Goal: Task Accomplishment & Management: Use online tool/utility

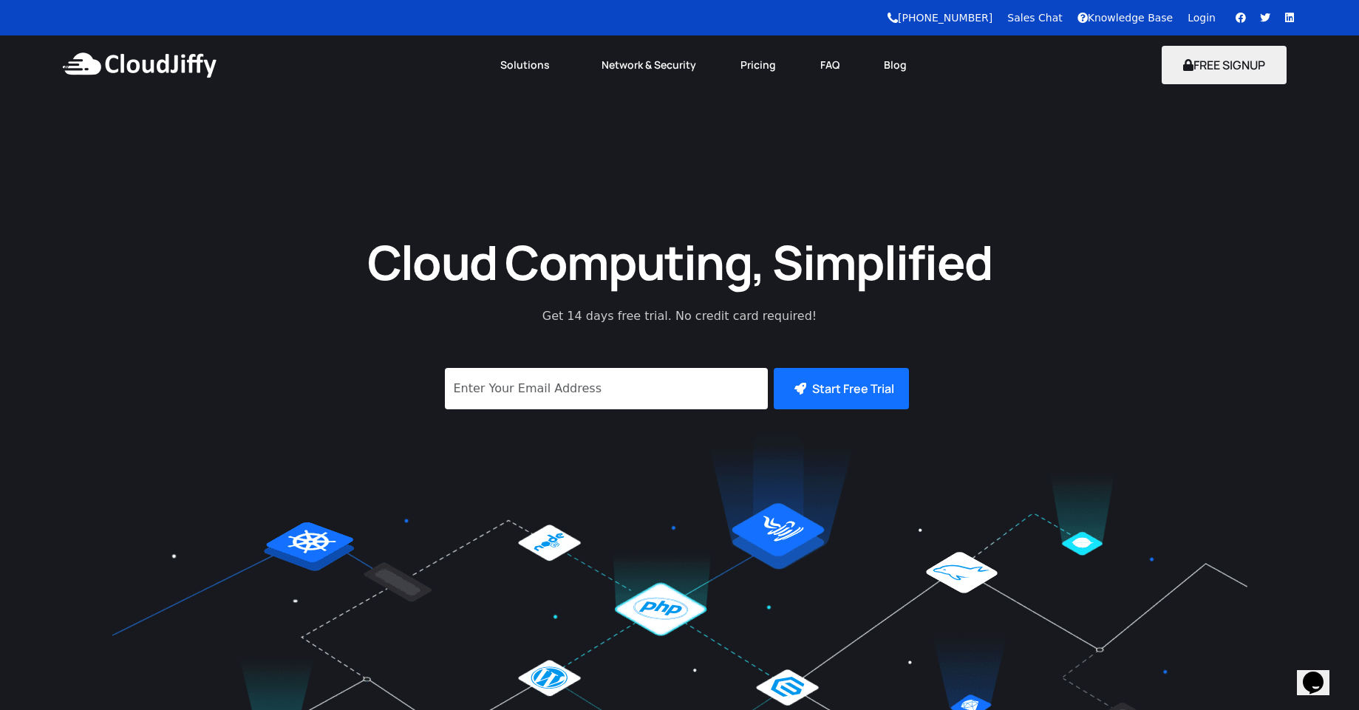
click at [1203, 10] on div "Login" at bounding box center [1202, 18] width 28 height 16
click at [1203, 19] on link "Login" at bounding box center [1202, 18] width 28 height 12
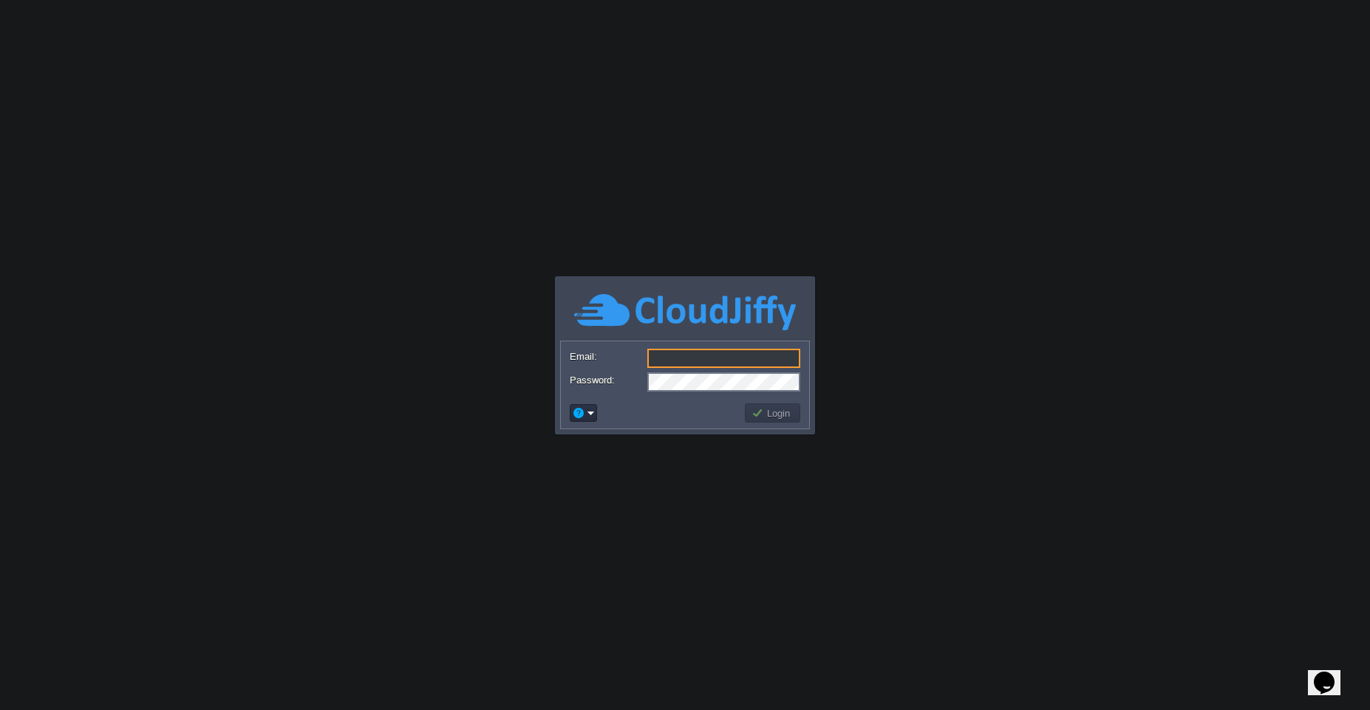
type input "swapnil.satpute@yahoo.com"
click at [781, 418] on button "Login" at bounding box center [773, 413] width 43 height 13
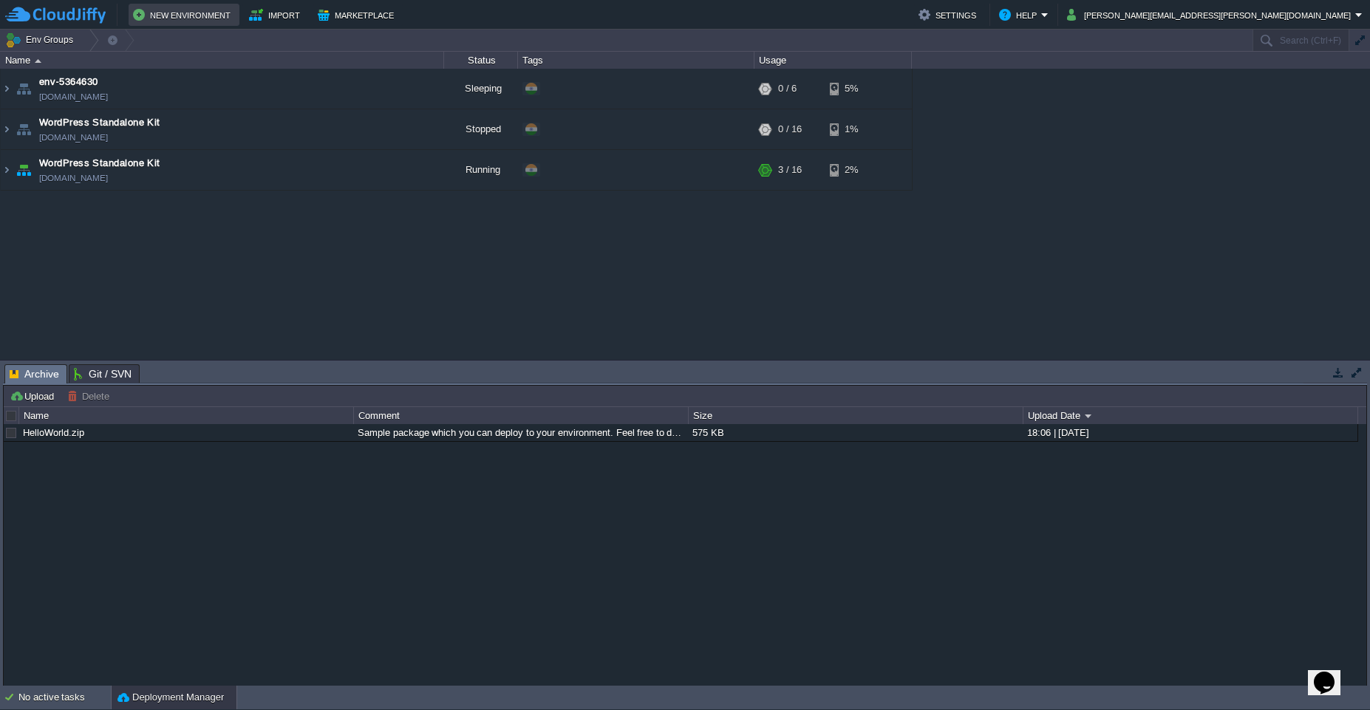
click at [148, 25] on td "New Environment" at bounding box center [184, 15] width 111 height 22
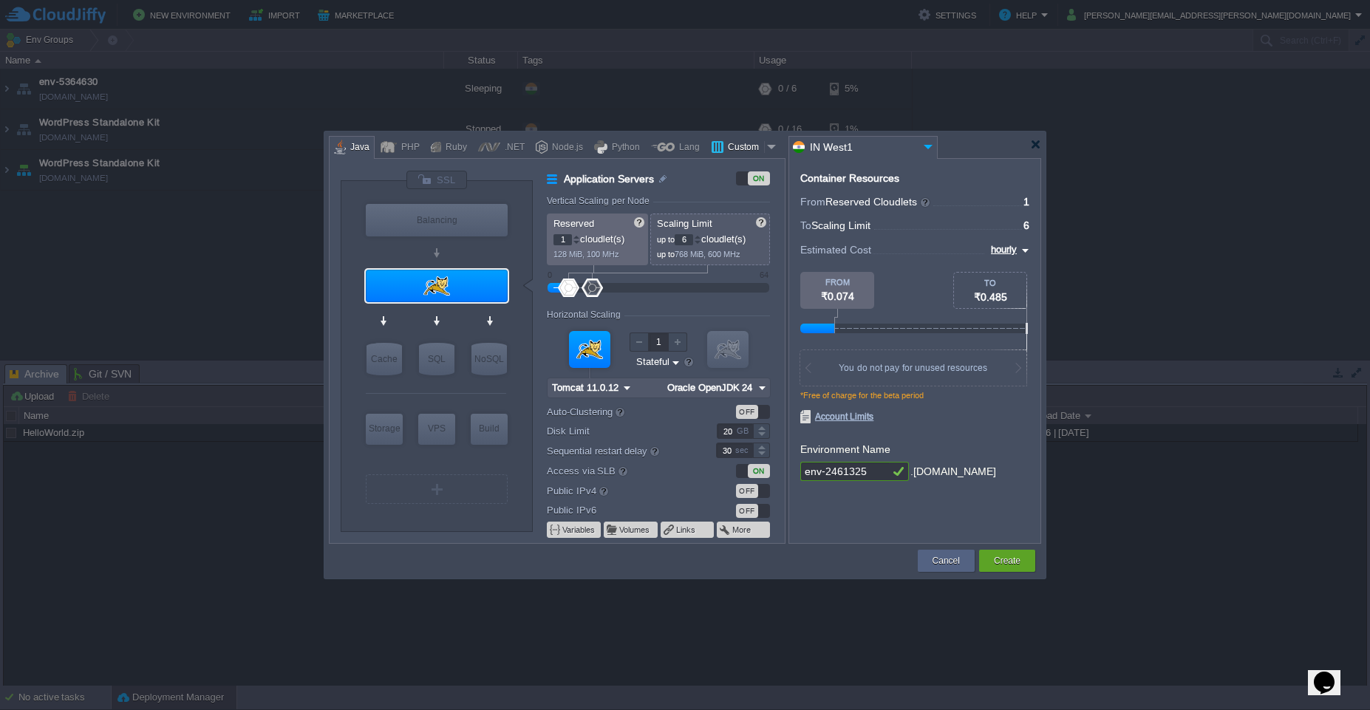
click at [730, 148] on div "Custom" at bounding box center [744, 148] width 41 height 22
type input "Application Servers"
type input "16"
type input "Docker Image"
type input "Stateless"
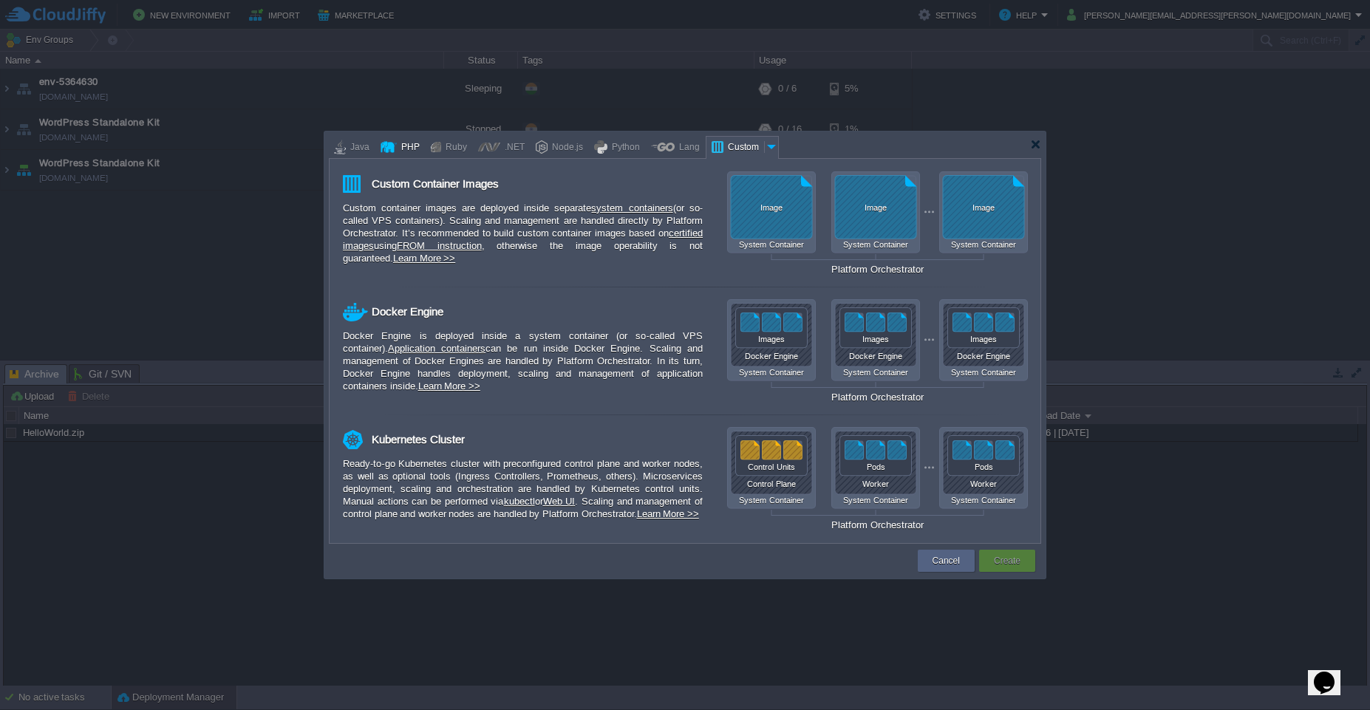
click at [378, 151] on div "PHP" at bounding box center [400, 147] width 50 height 23
type input "Application Servers"
type input "4"
type input "Apache 2.4.65"
type input "PHP 8.4.11"
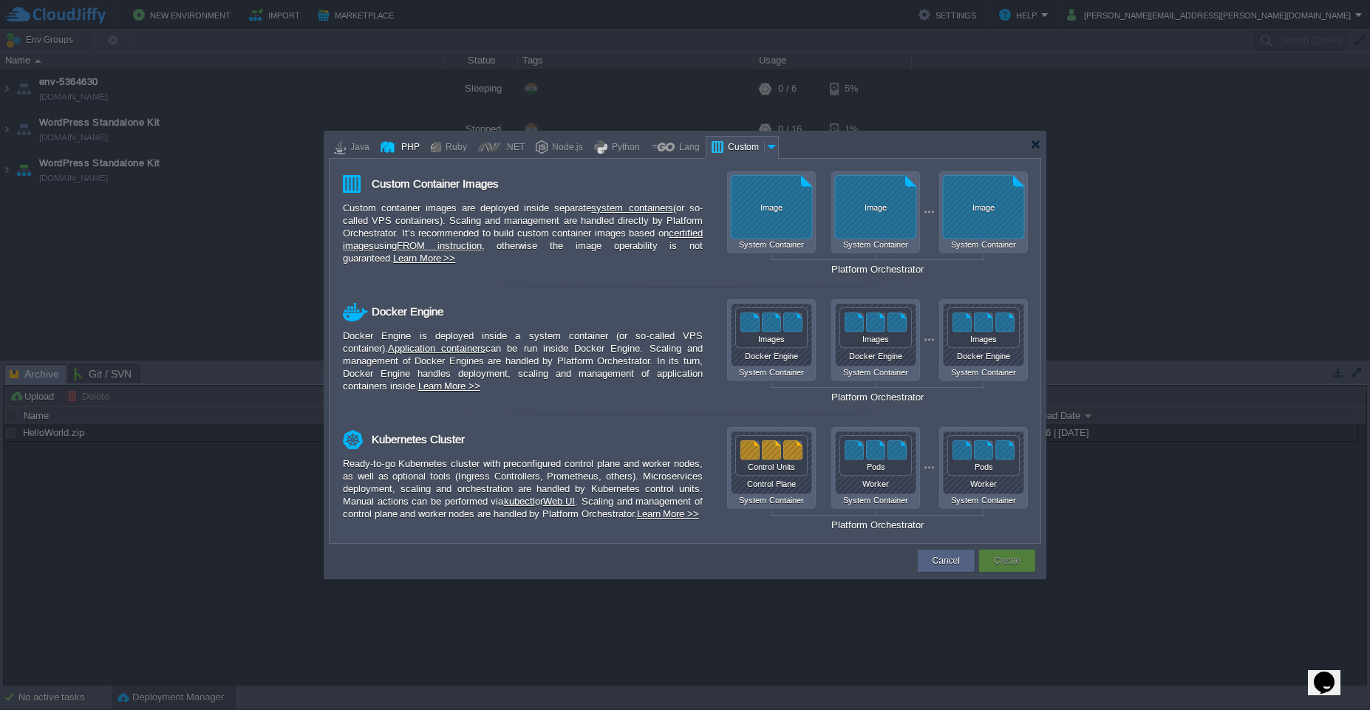
type input "Stateful"
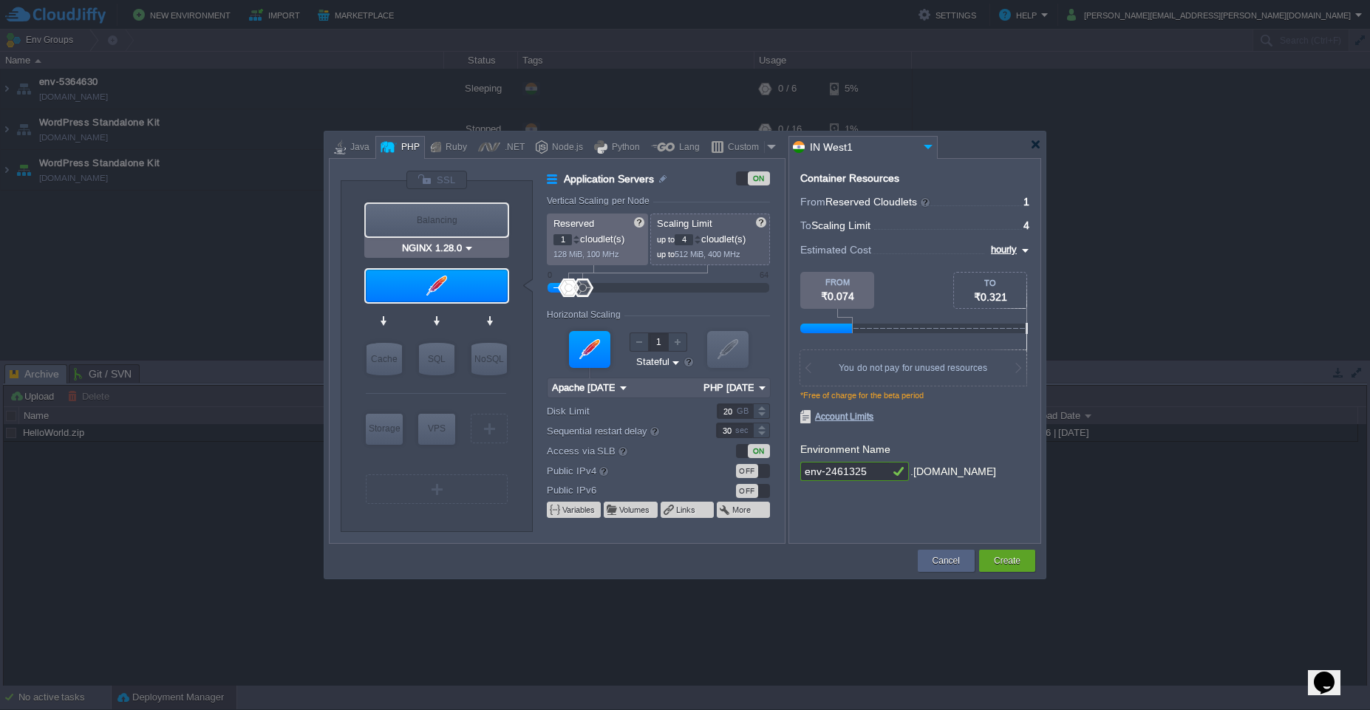
click at [438, 251] on input "NGINX 1.28.0" at bounding box center [431, 248] width 64 height 15
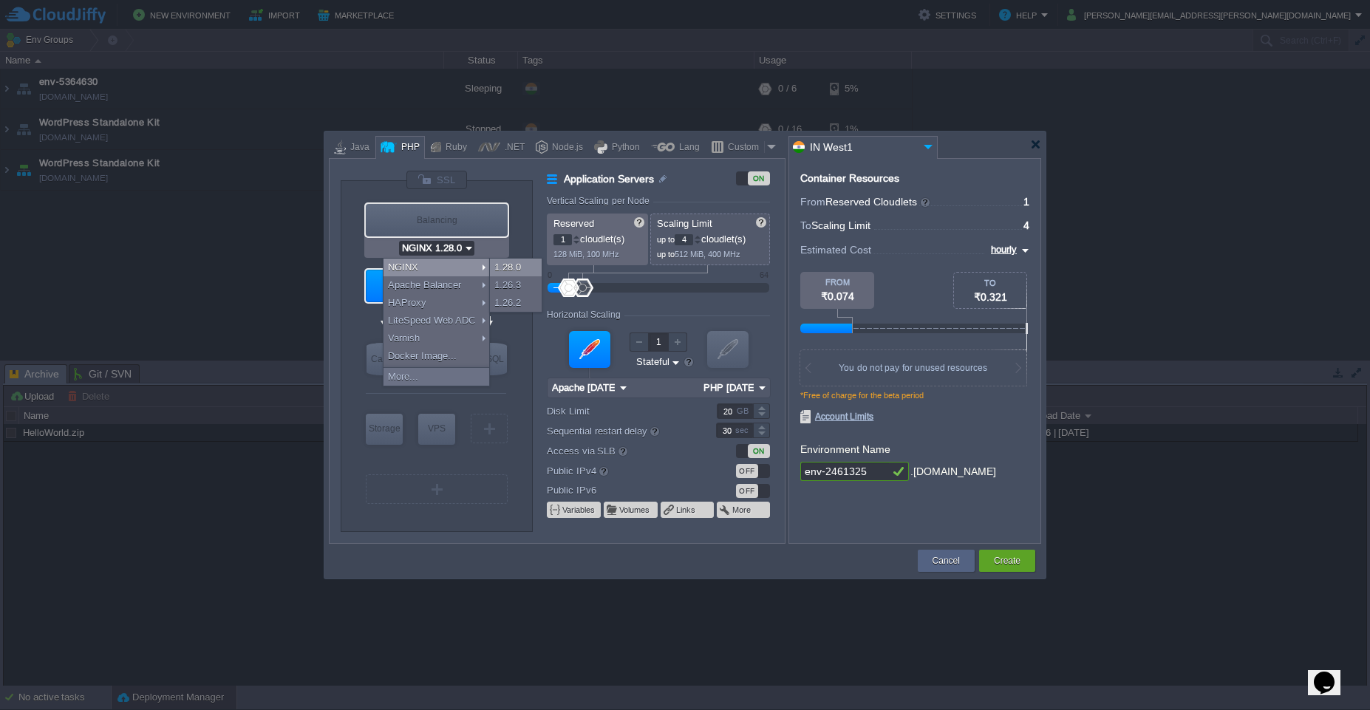
click at [497, 271] on div "1.28.0" at bounding box center [516, 268] width 52 height 18
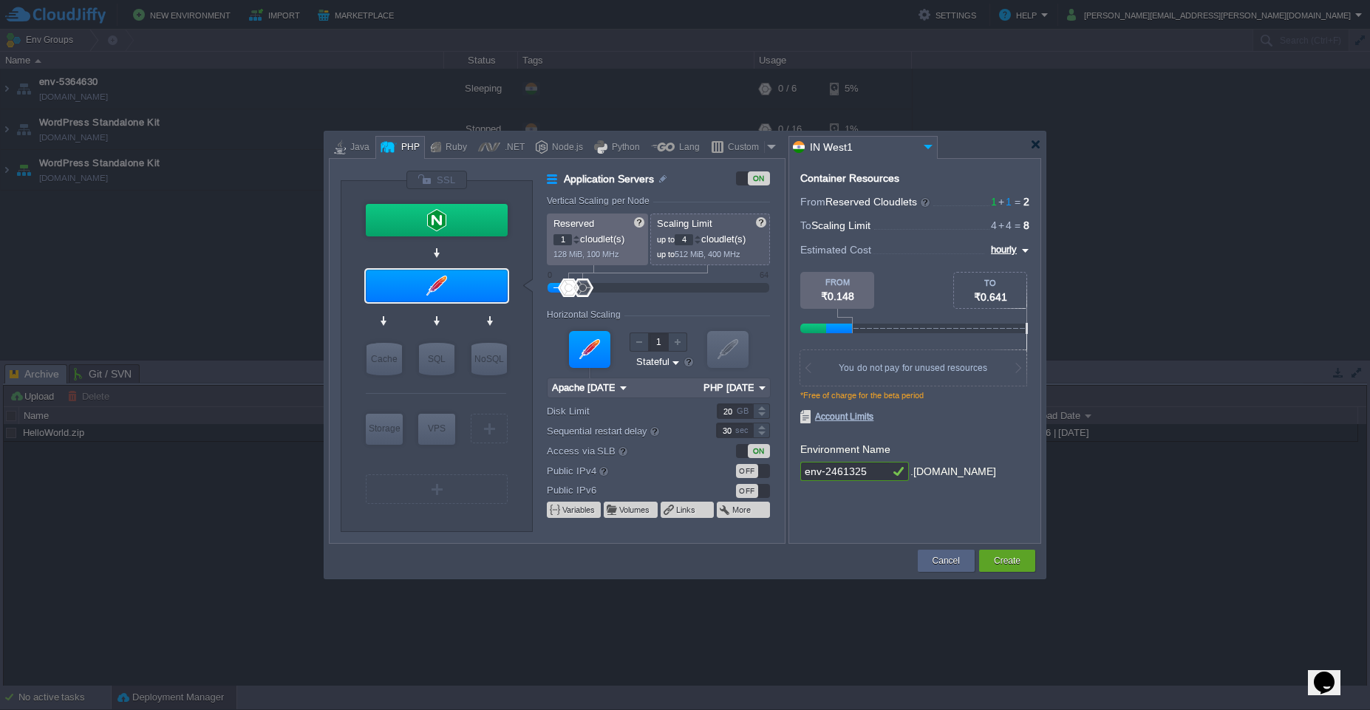
type input "MariaDB 12.0.2"
click at [443, 371] on div "SQL" at bounding box center [436, 359] width 35 height 33
type input "SQL Databases"
type input "4"
type input "6"
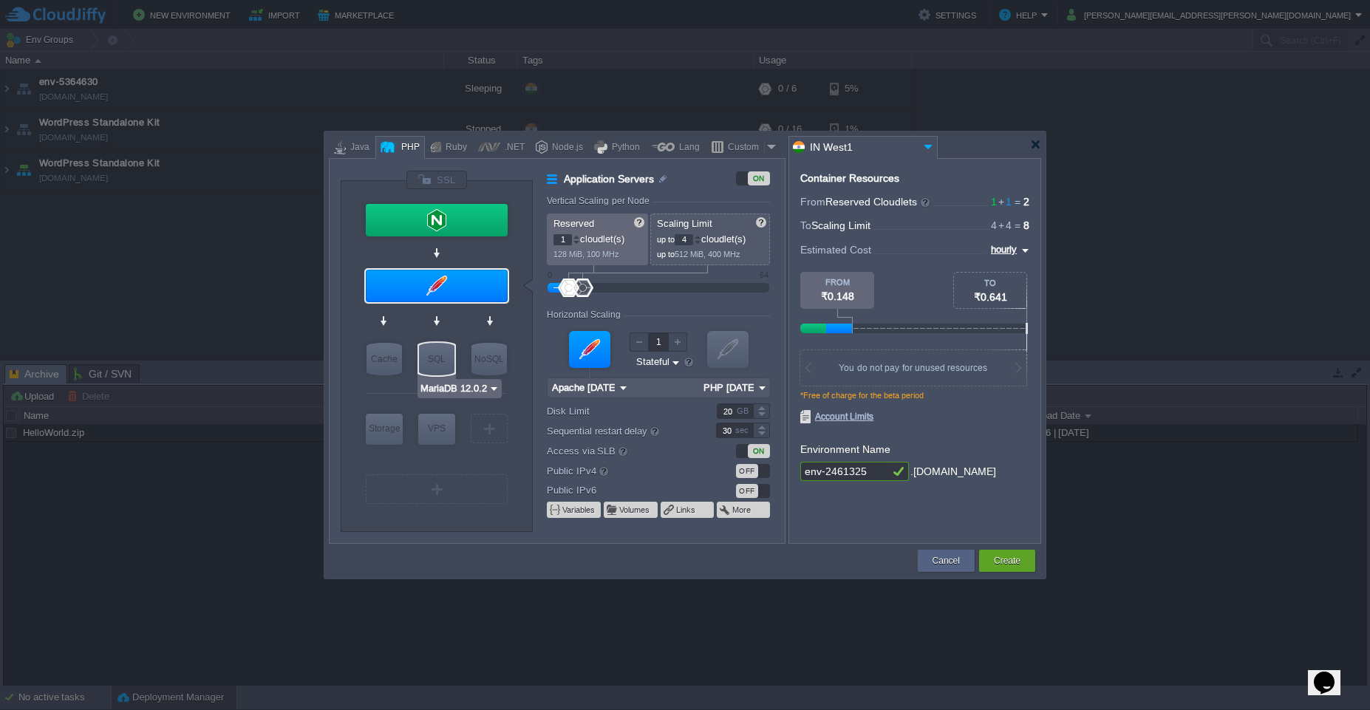
type input "MariaDB 12.0.2"
type input "12.0.2-almalinux-9"
type input "Stateless"
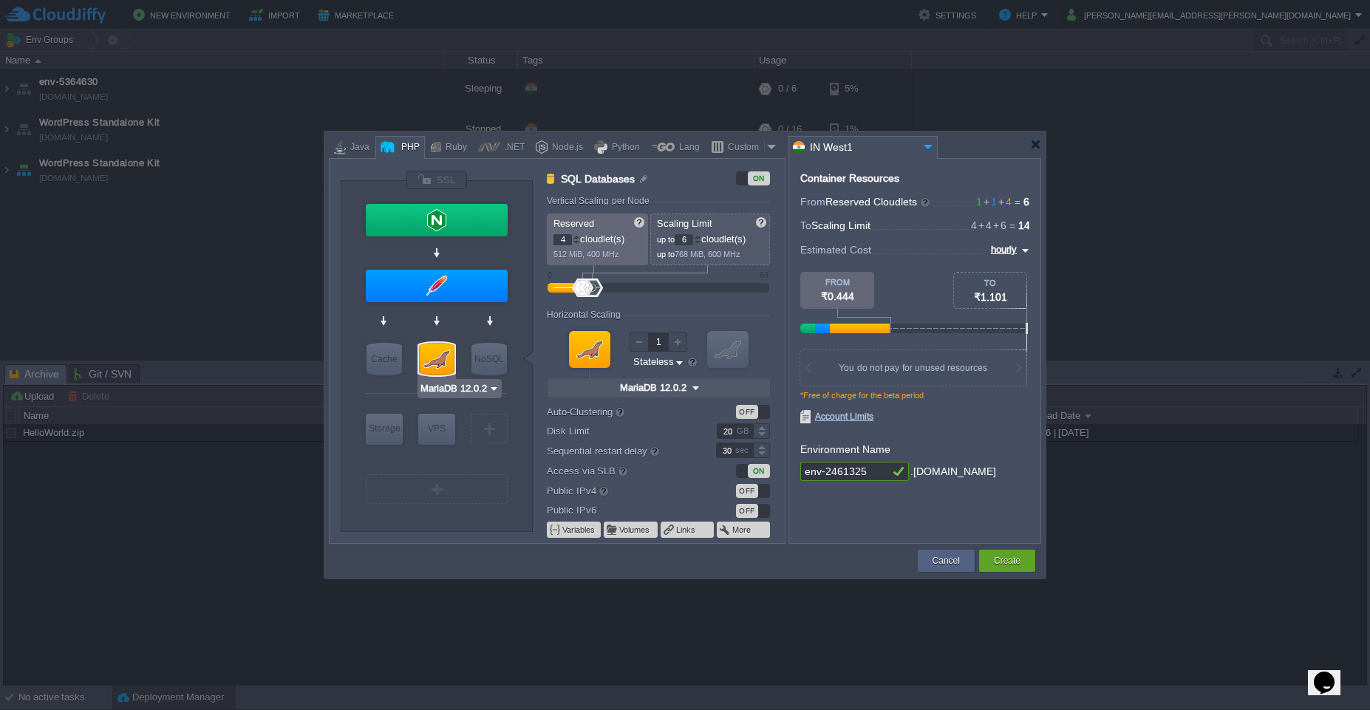
type input "Redis 7.2.4"
type input "46"
drag, startPoint x: 598, startPoint y: 283, endPoint x: 711, endPoint y: 294, distance: 113.6
click at [711, 294] on div at bounding box center [710, 288] width 21 height 18
type input "Apache 2.4.65"
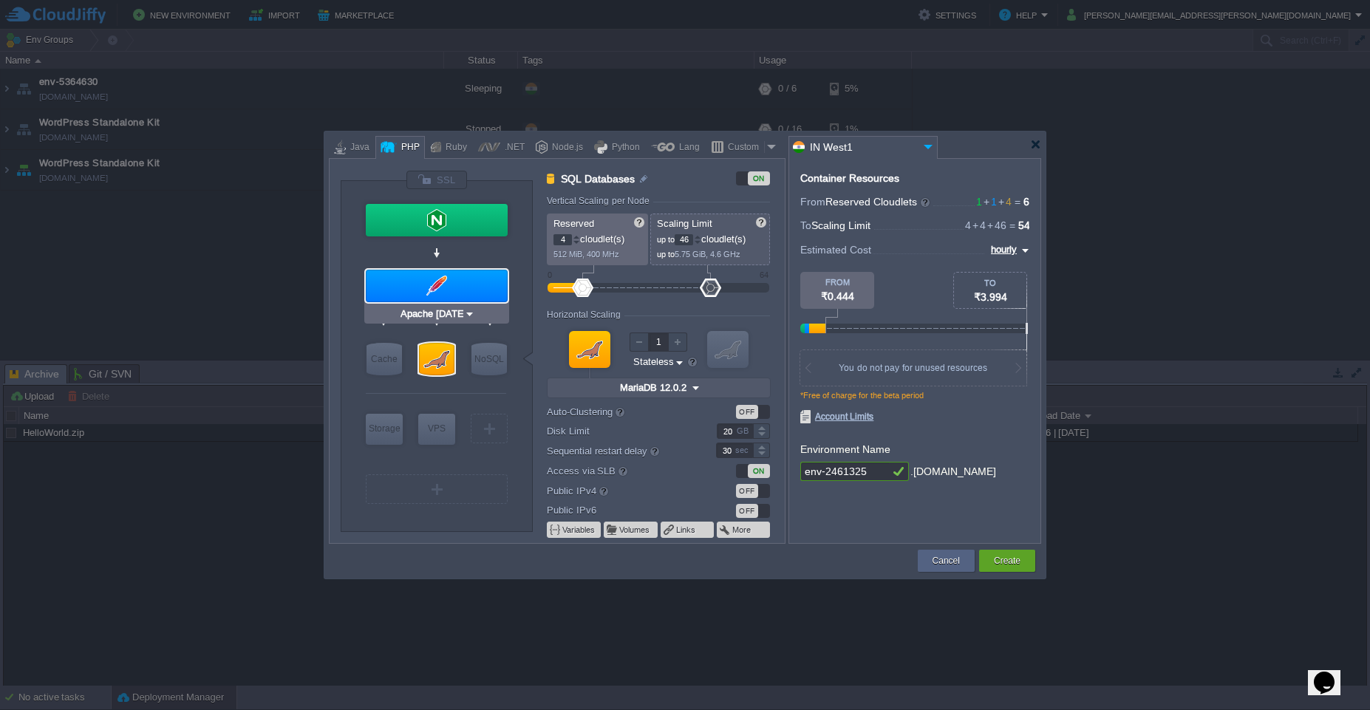
click at [449, 299] on div at bounding box center [437, 286] width 142 height 33
type input "Application Servers"
type input "1"
type input "4"
type input "Apache 2.4.65"
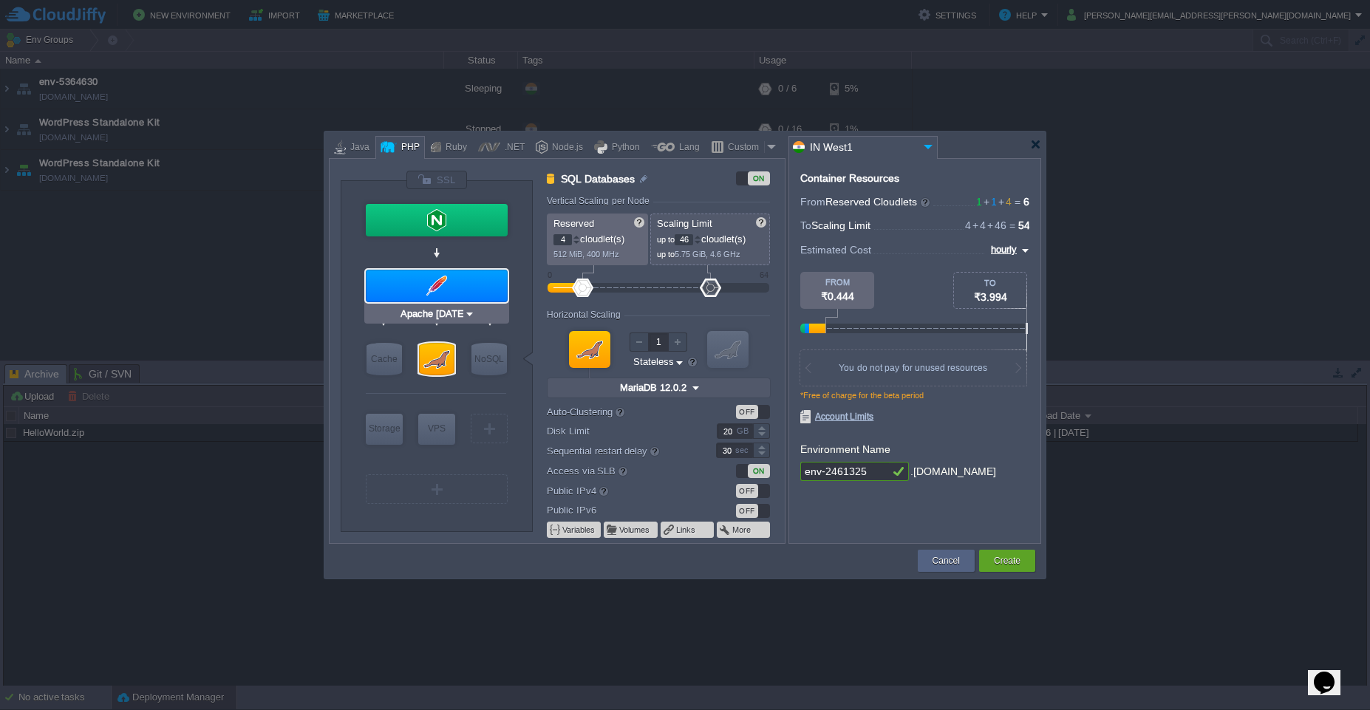
type input "PHP 8.4.11"
type input "Stateful"
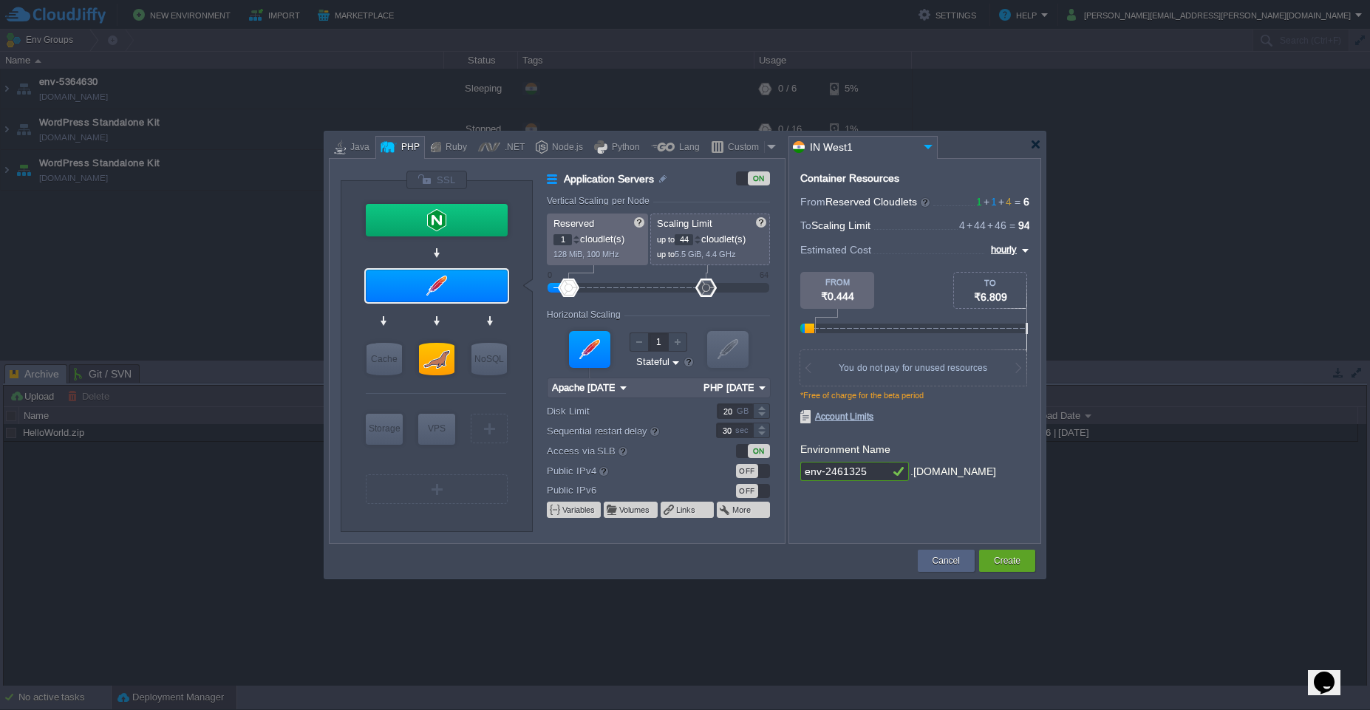
type input "46"
drag, startPoint x: 582, startPoint y: 290, endPoint x: 709, endPoint y: 303, distance: 127.0
click at [709, 303] on form "Vertical Scaling per Node Reserved 1 cloudlet(s) 128 MiB, 100 MHz Scaling Limit…" at bounding box center [665, 369] width 237 height 347
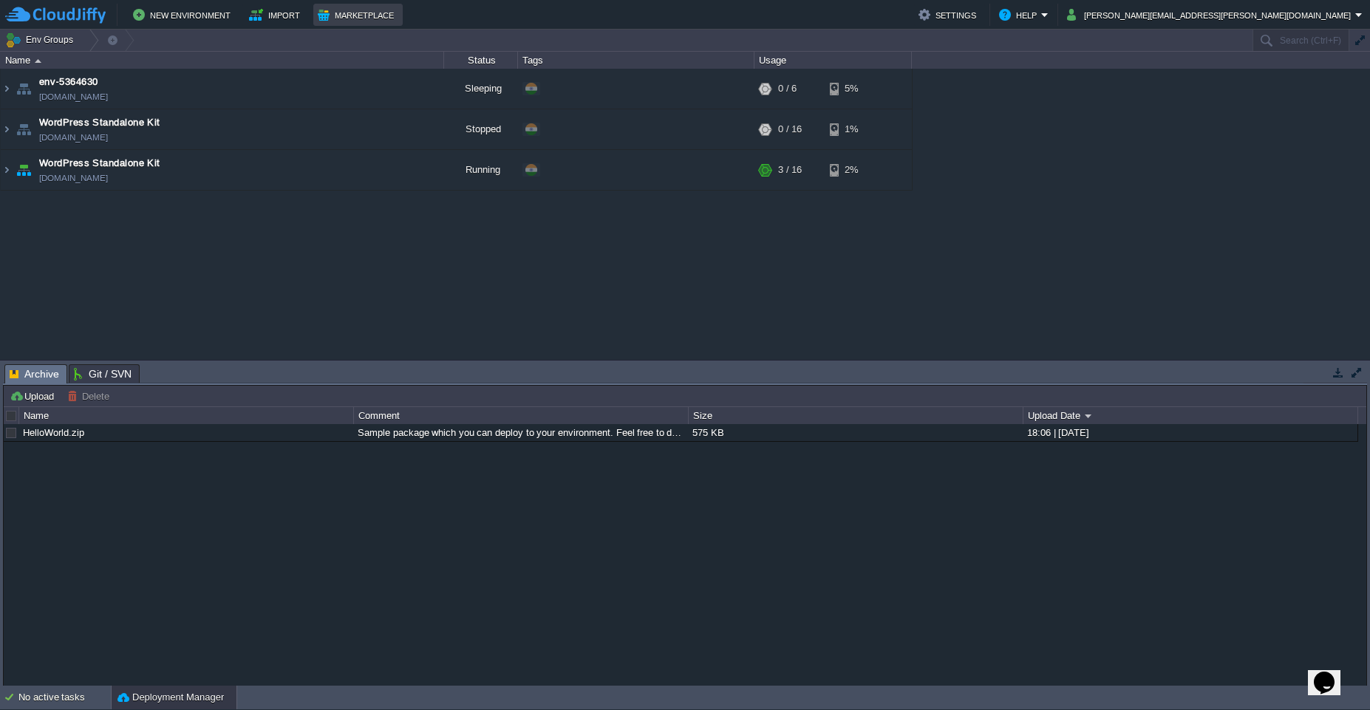
click at [351, 21] on button "Marketplace" at bounding box center [358, 15] width 81 height 18
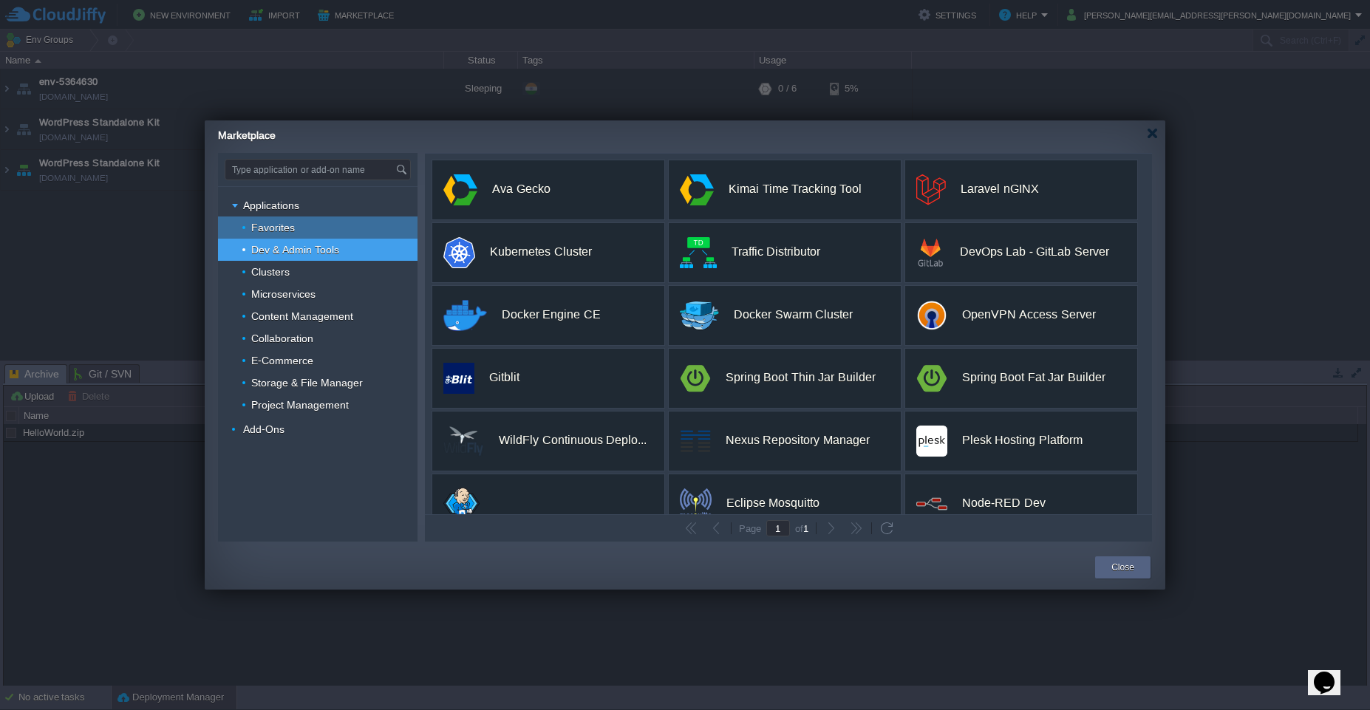
click at [307, 231] on div "Favorites" at bounding box center [318, 228] width 200 height 22
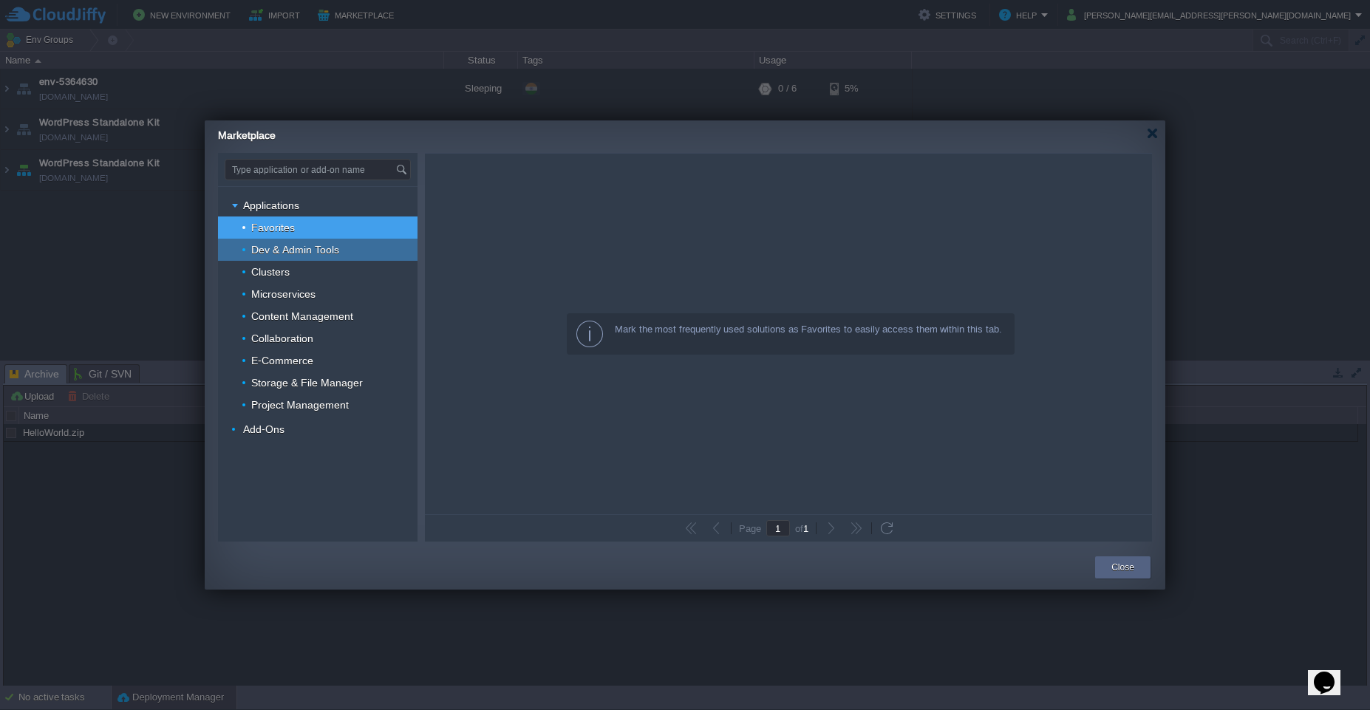
click at [307, 249] on span "Dev & Admin Tools" at bounding box center [296, 249] width 92 height 13
type input "Type application or add-on name"
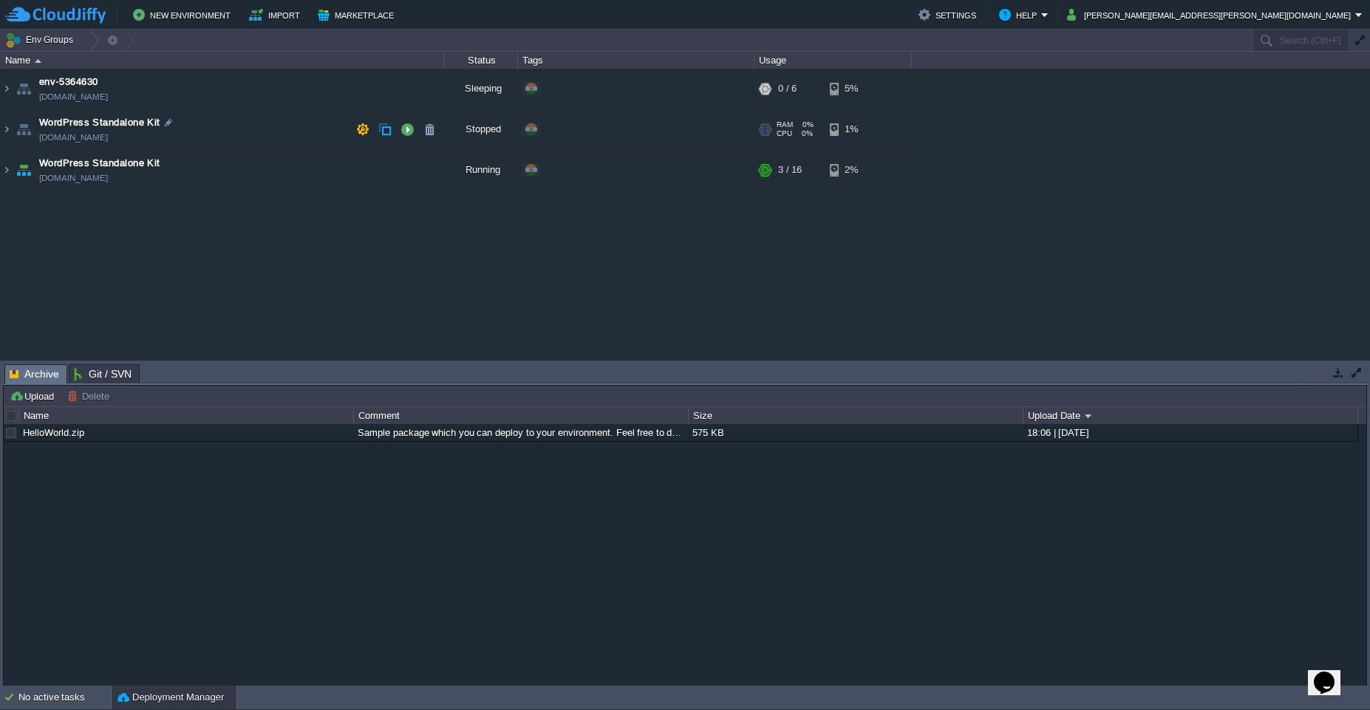
click at [83, 135] on link "env-9854262.cloudjiffy.net" at bounding box center [73, 137] width 69 height 15
click at [359, 136] on td at bounding box center [363, 129] width 22 height 22
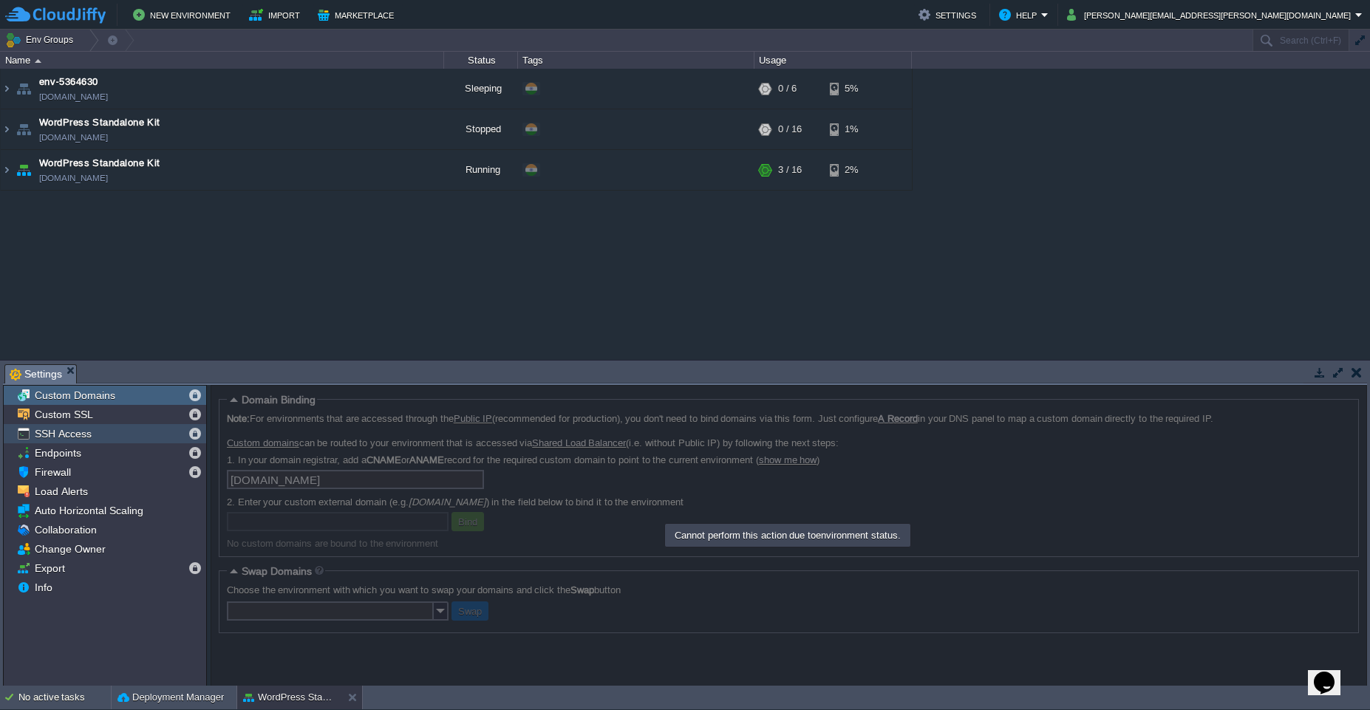
click at [108, 424] on div "SSH Access" at bounding box center [105, 433] width 203 height 19
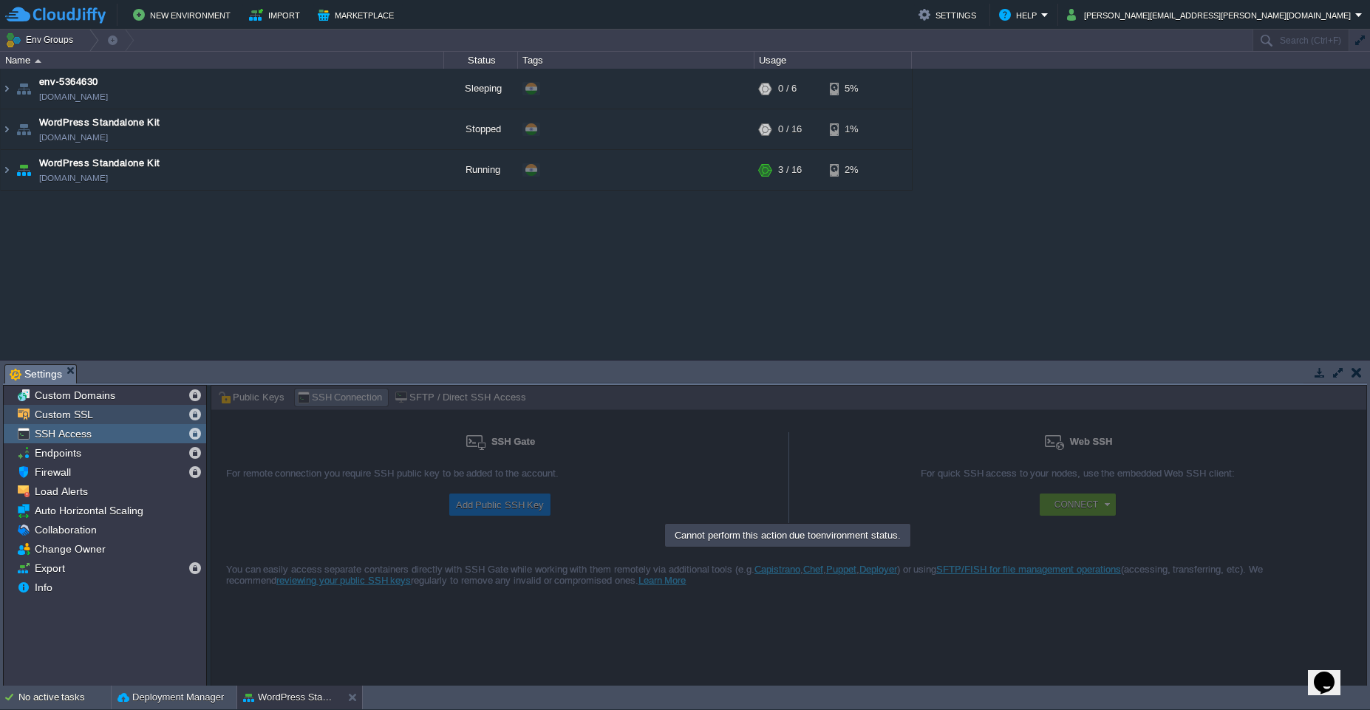
click at [126, 409] on div "Custom SSL" at bounding box center [105, 414] width 203 height 19
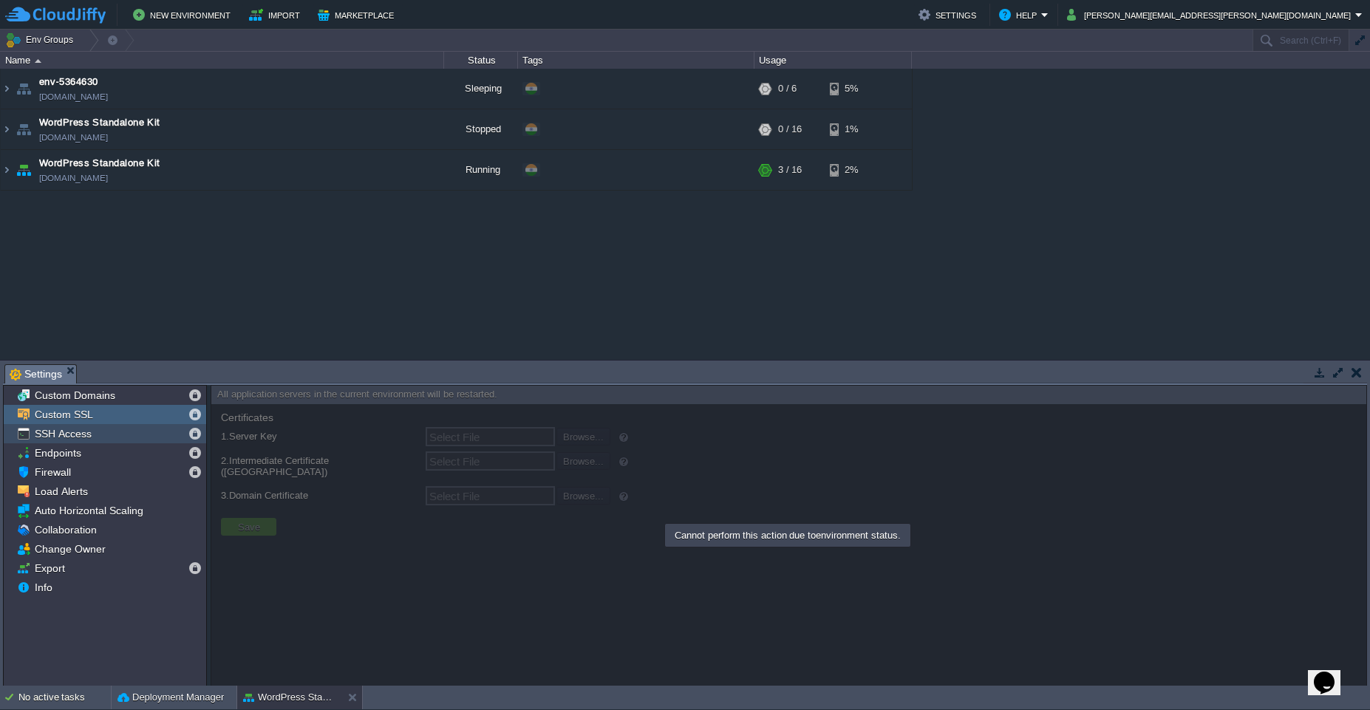
click at [129, 424] on div "SSH Access" at bounding box center [105, 433] width 203 height 19
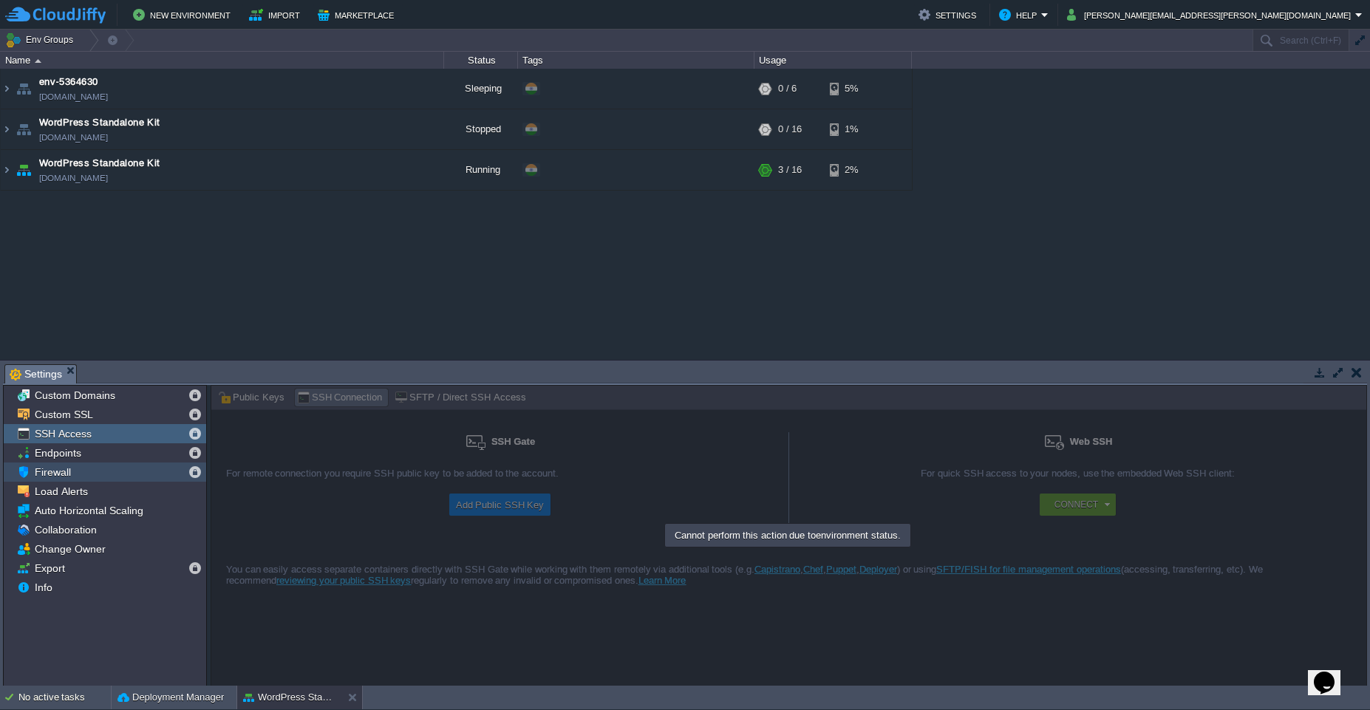
click at [87, 474] on div "Firewall" at bounding box center [105, 472] width 203 height 19
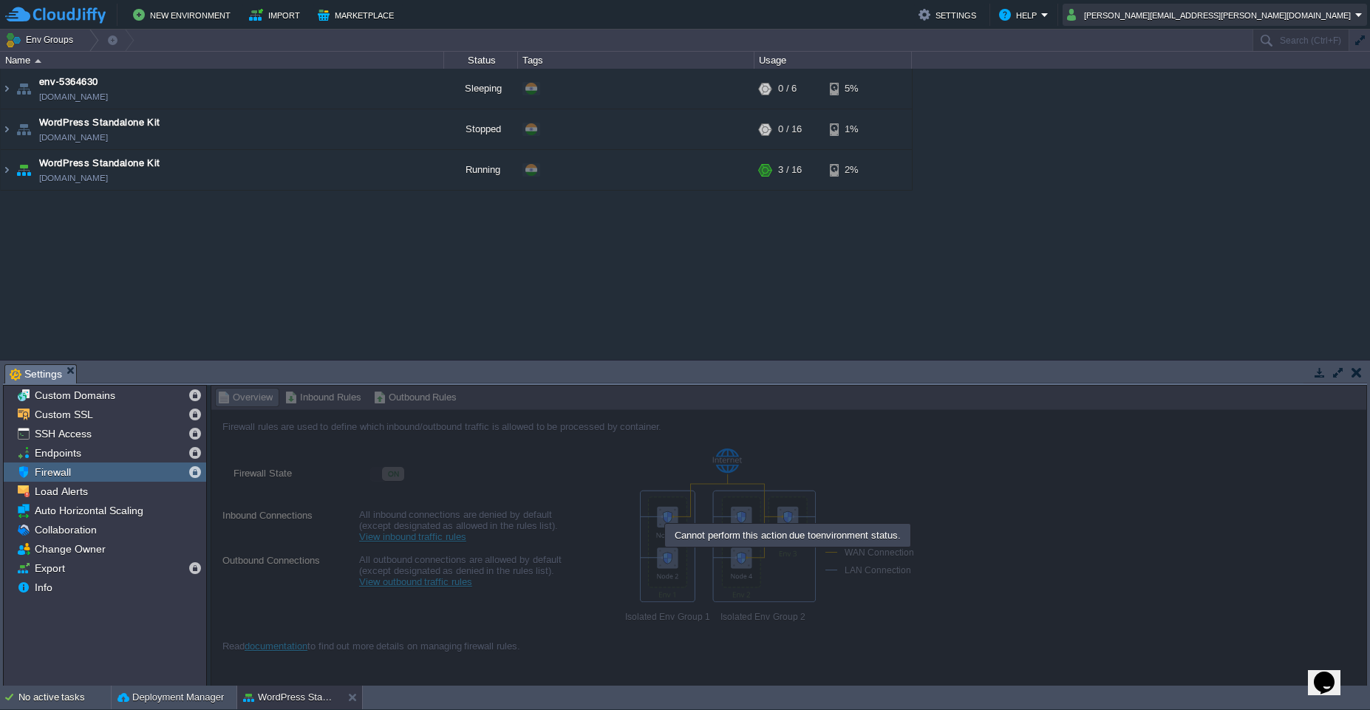
click at [1293, 13] on button "swapnil.satpute@yahoo.com" at bounding box center [1211, 15] width 288 height 18
drag, startPoint x: 1191, startPoint y: 163, endPoint x: 1231, endPoint y: 160, distance: 40.1
click at [1231, 160] on div "env-5364630 env-5364630.cloudjiffy.net Sleeping + Add to Env Group RAM 0% CPU 0…" at bounding box center [685, 214] width 1370 height 291
click at [347, 27] on div "New Environment Import Marketplace Bonus ₹0.00 Upgrade Account Settings Help sw…" at bounding box center [685, 15] width 1370 height 30
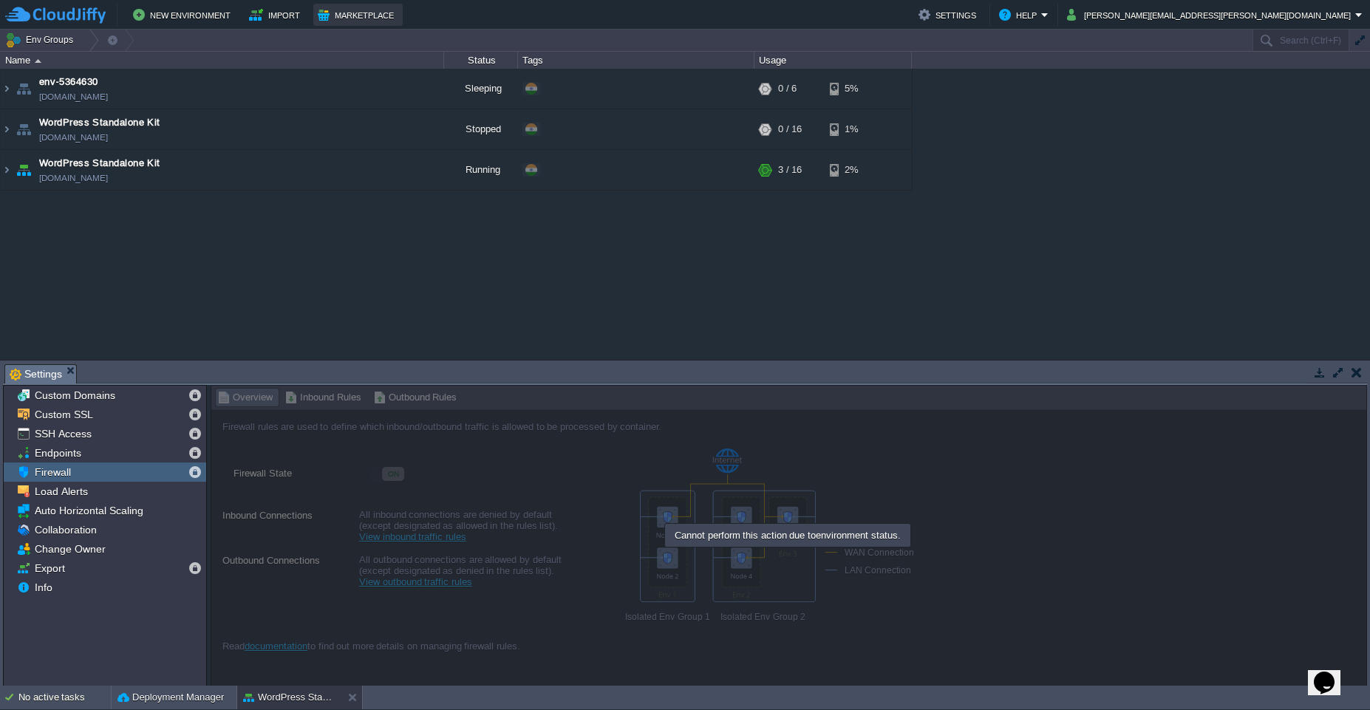
click at [360, 19] on button "Marketplace" at bounding box center [358, 15] width 81 height 18
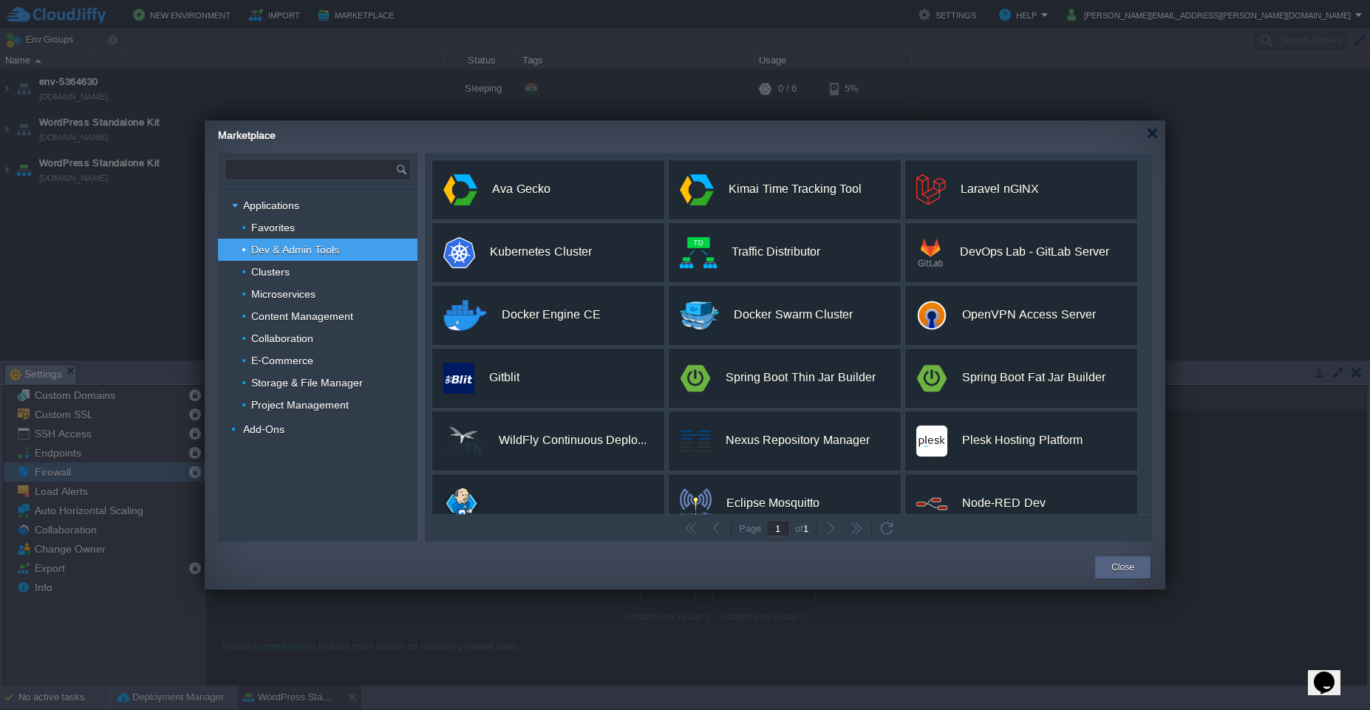
click at [358, 173] on input "text" at bounding box center [310, 170] width 170 height 20
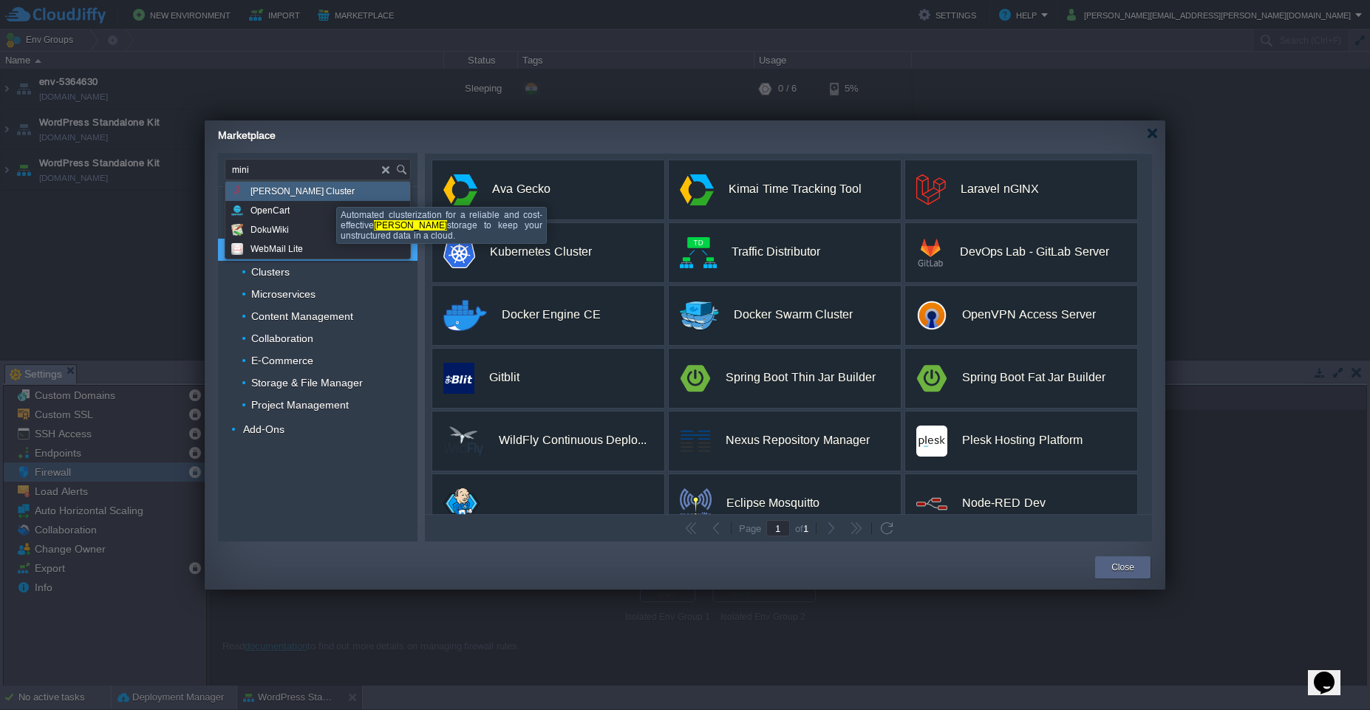
click at [325, 194] on div "MinIO Cluster" at bounding box center [317, 191] width 185 height 19
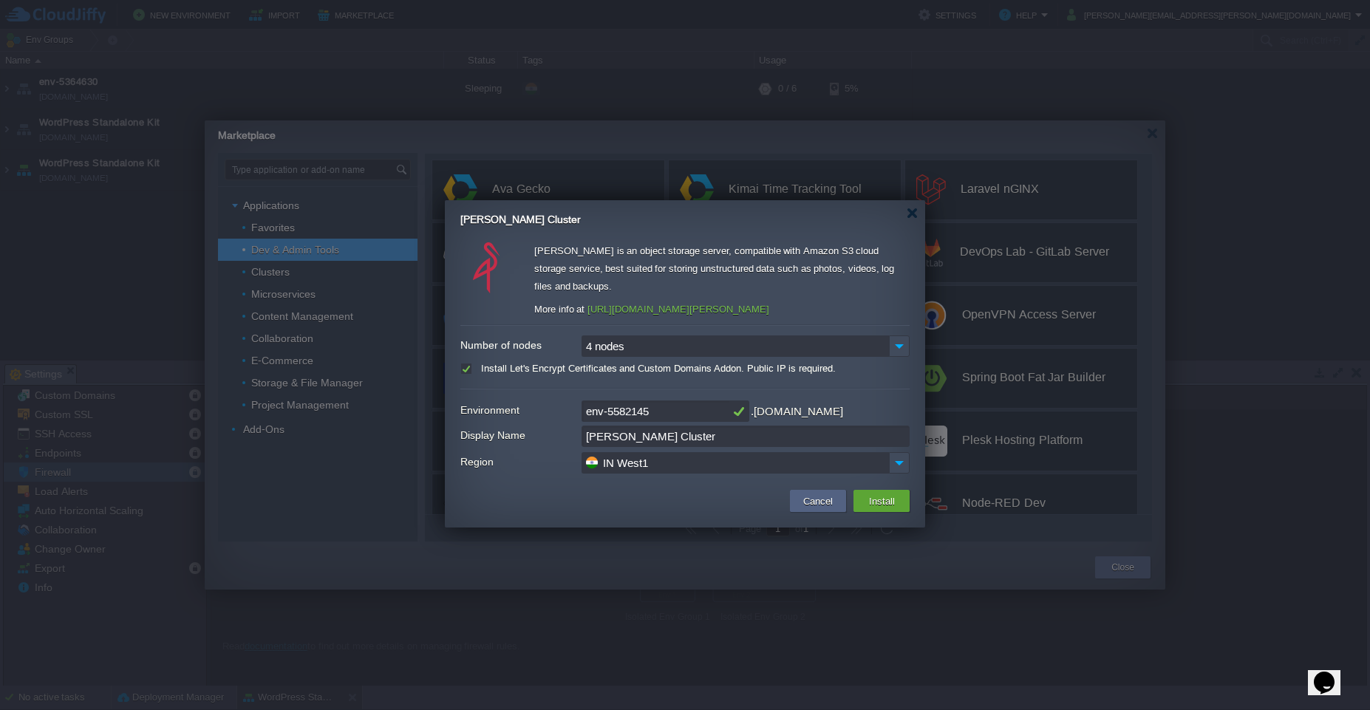
type input "Type application or add-on name"
click at [912, 206] on div "MinIO Cluster" at bounding box center [692, 215] width 465 height 30
click at [914, 212] on div at bounding box center [912, 213] width 11 height 11
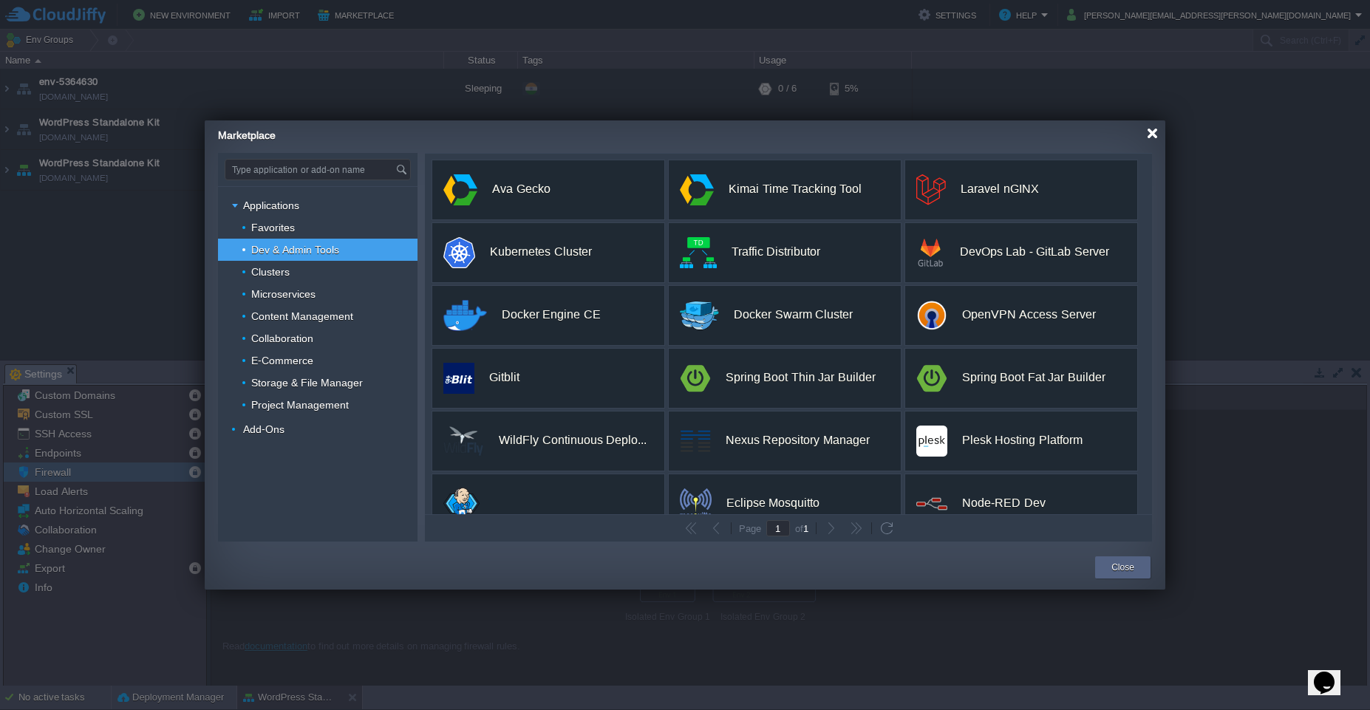
click at [1157, 138] on div at bounding box center [1152, 133] width 11 height 11
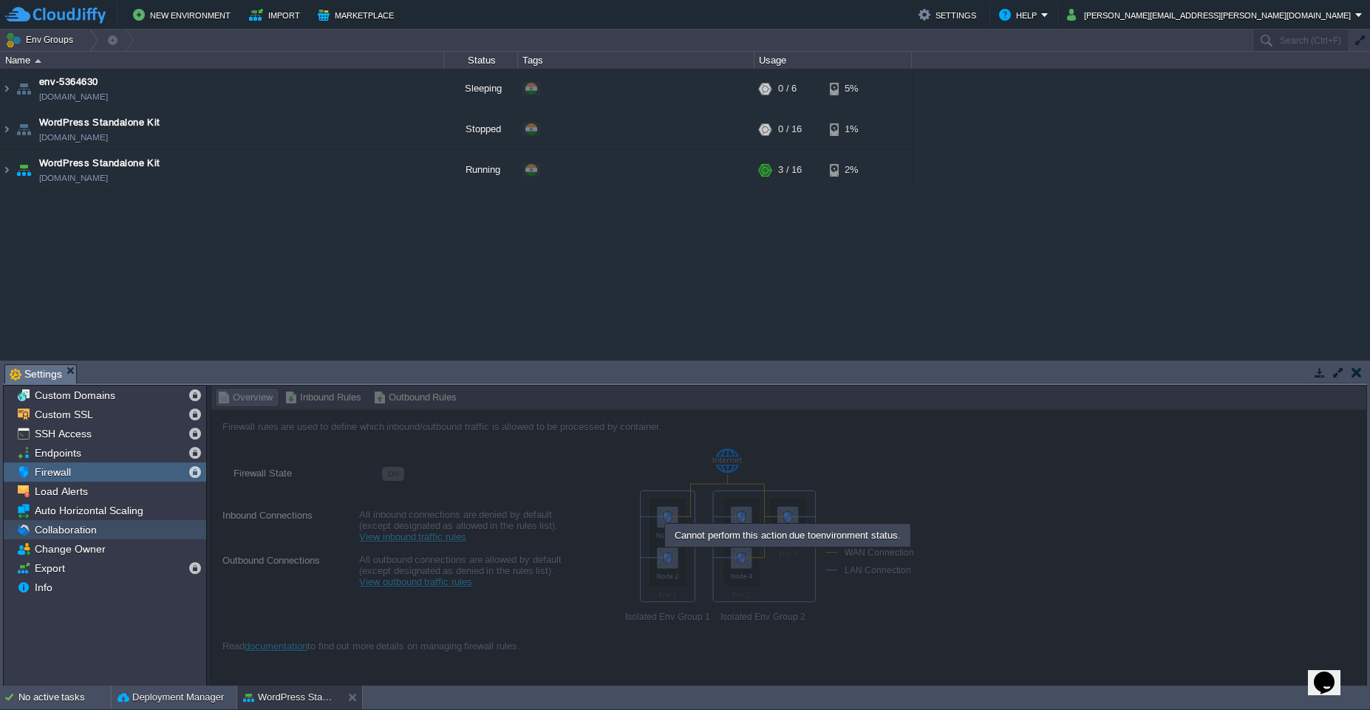
click at [66, 520] on div "Collaboration" at bounding box center [105, 529] width 203 height 19
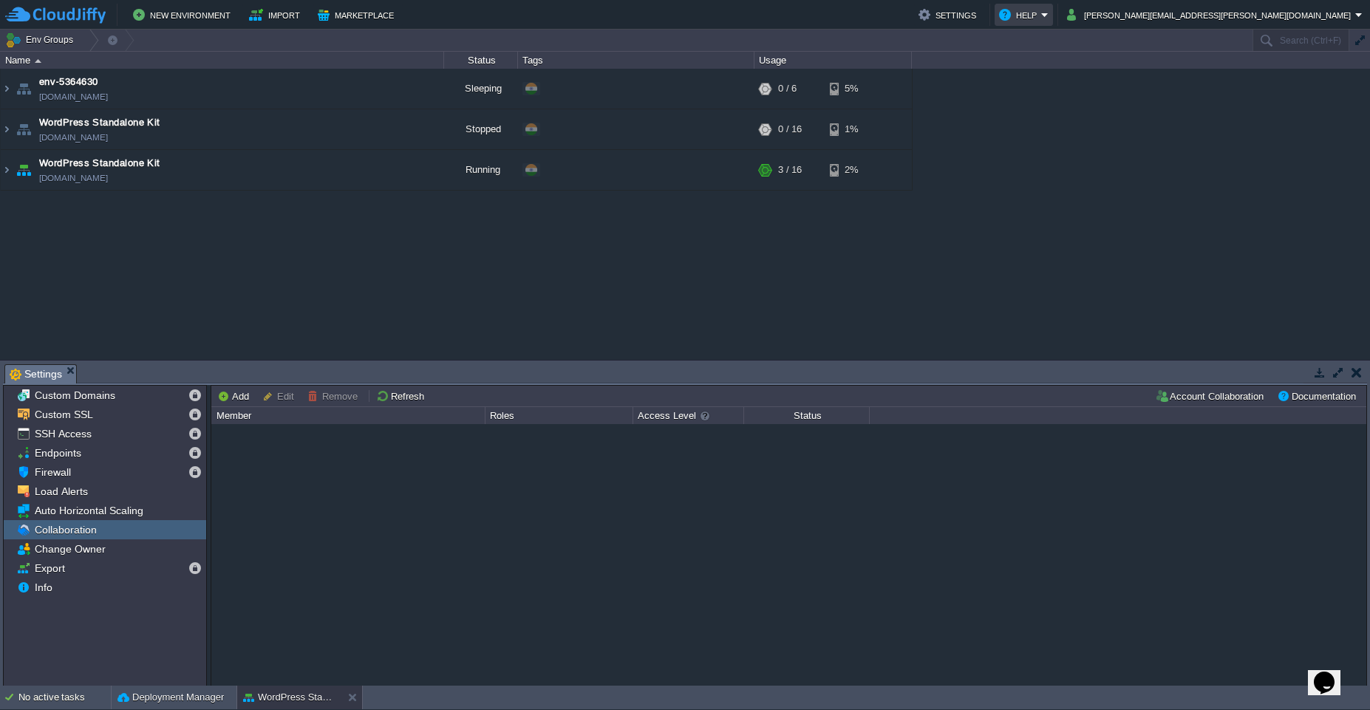
click at [1041, 18] on button "Help" at bounding box center [1020, 15] width 42 height 18
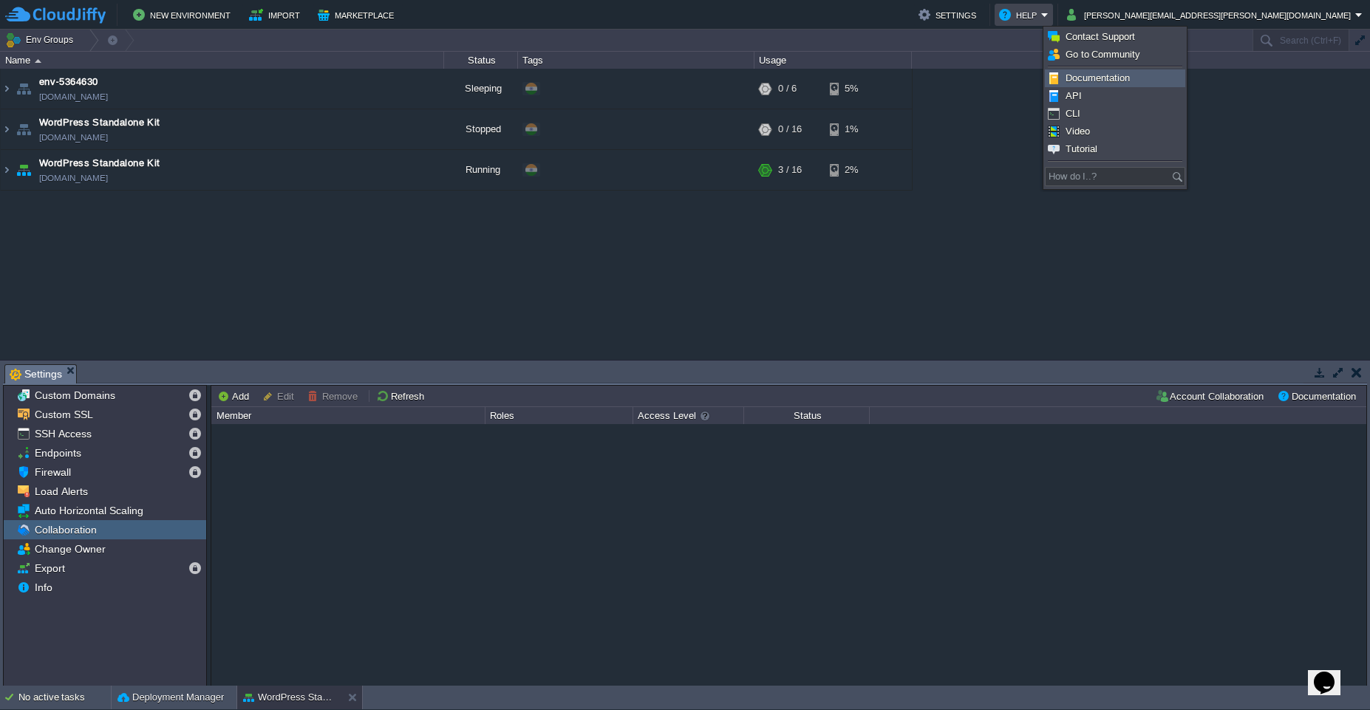
click at [1126, 75] on span "Documentation" at bounding box center [1098, 77] width 64 height 11
